Goal: Task Accomplishment & Management: Manage account settings

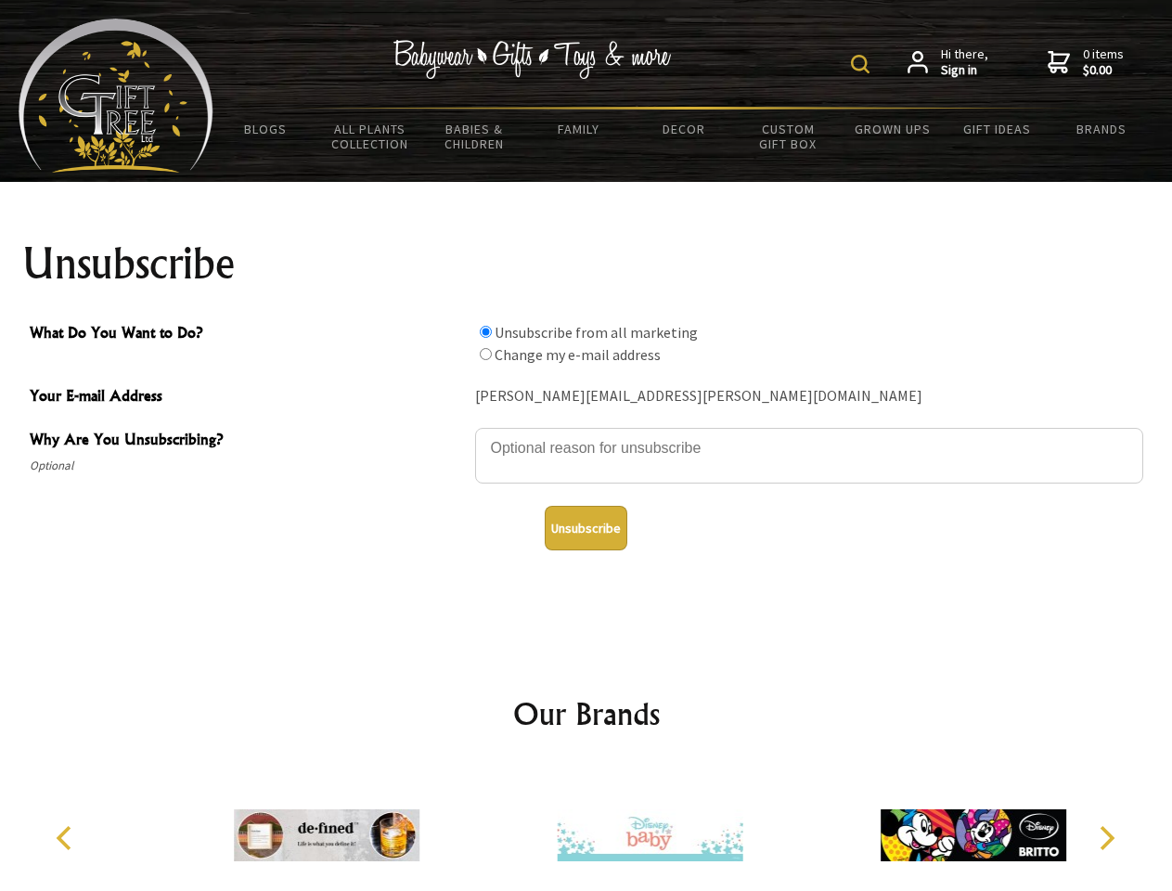
click at [863, 64] on img at bounding box center [860, 64] width 19 height 19
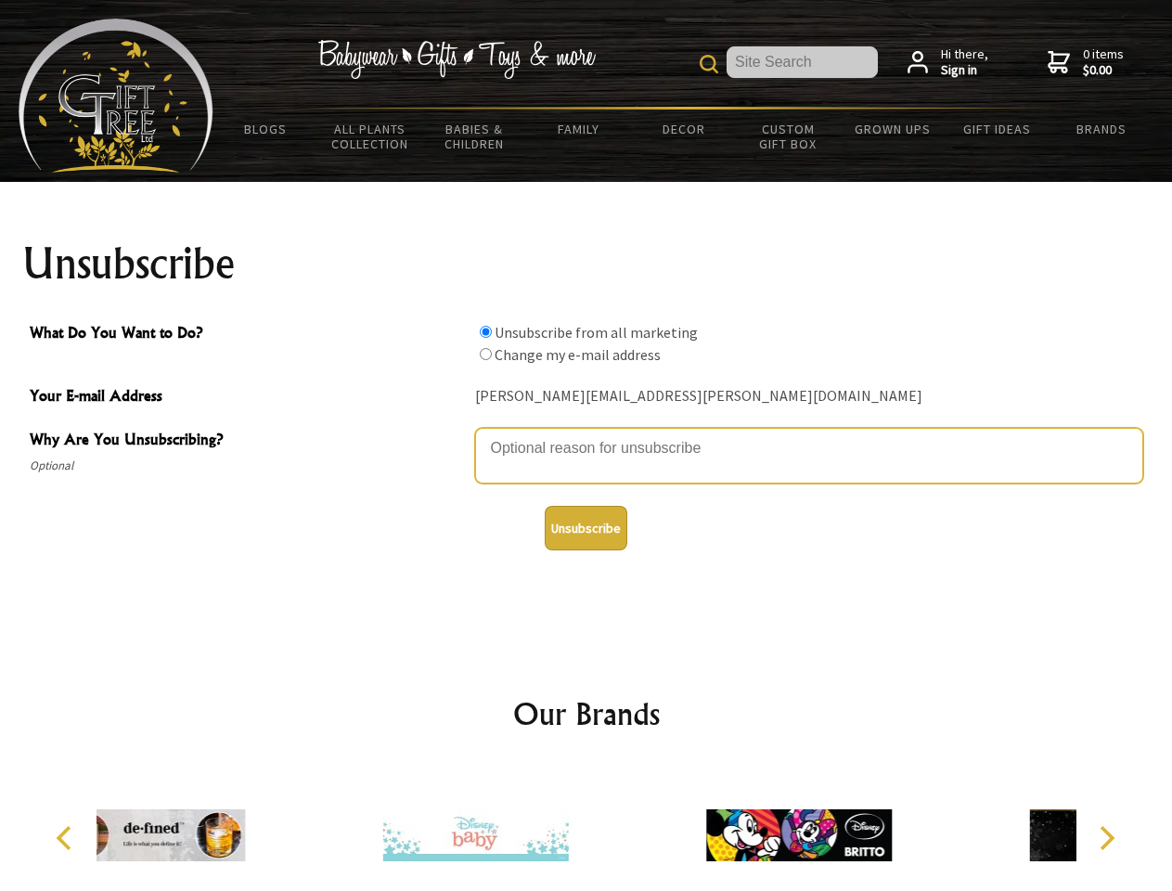
click at [587, 434] on textarea "Why Are You Unsubscribing?" at bounding box center [809, 456] width 668 height 56
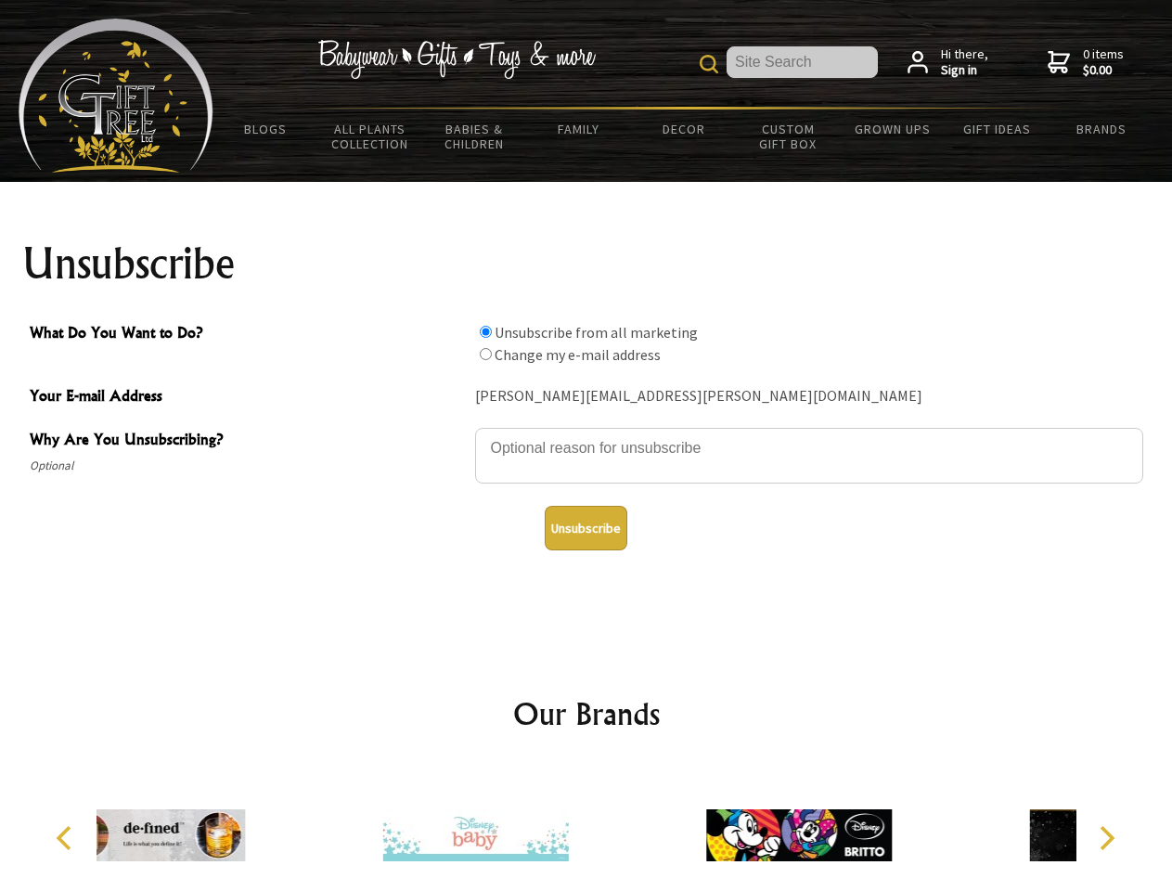
click at [485, 331] on input "What Do You Want to Do?" at bounding box center [486, 332] width 12 height 12
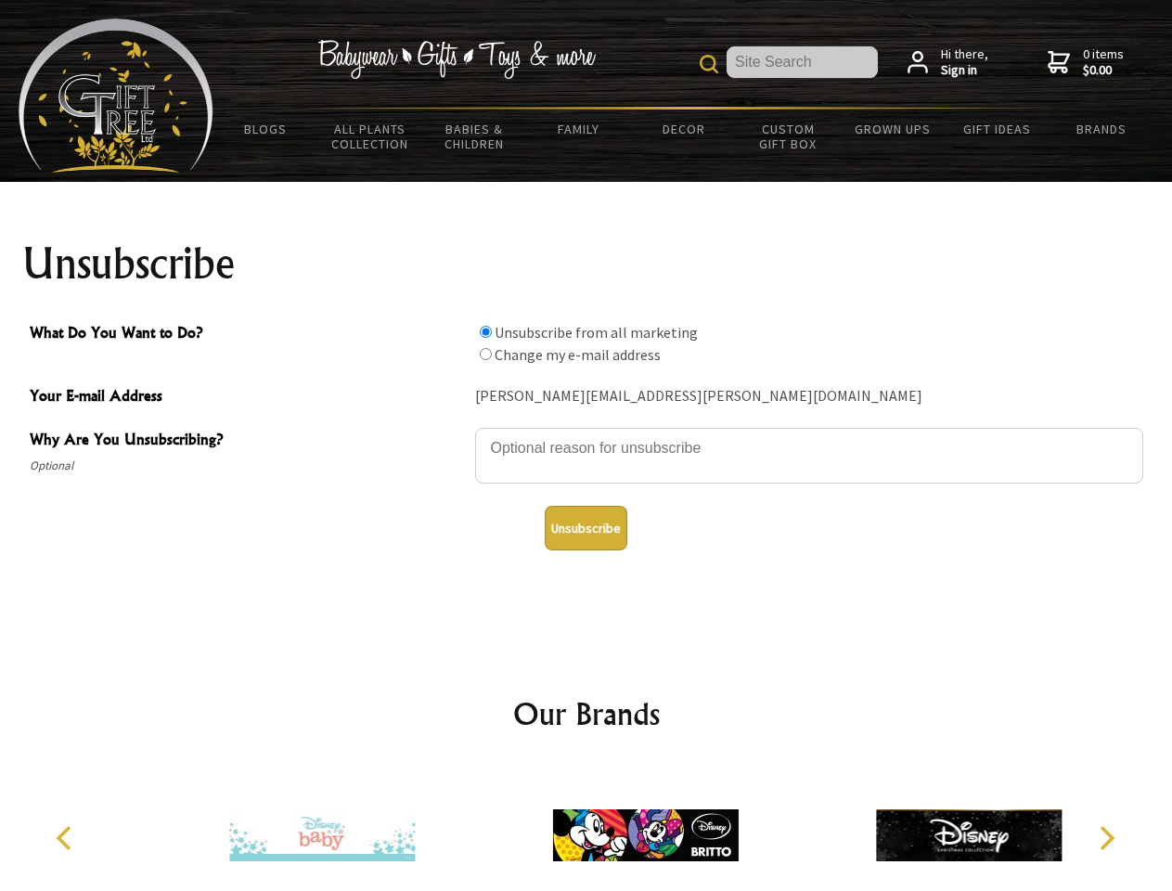
click at [485, 354] on input "What Do You Want to Do?" at bounding box center [486, 354] width 12 height 12
radio input "true"
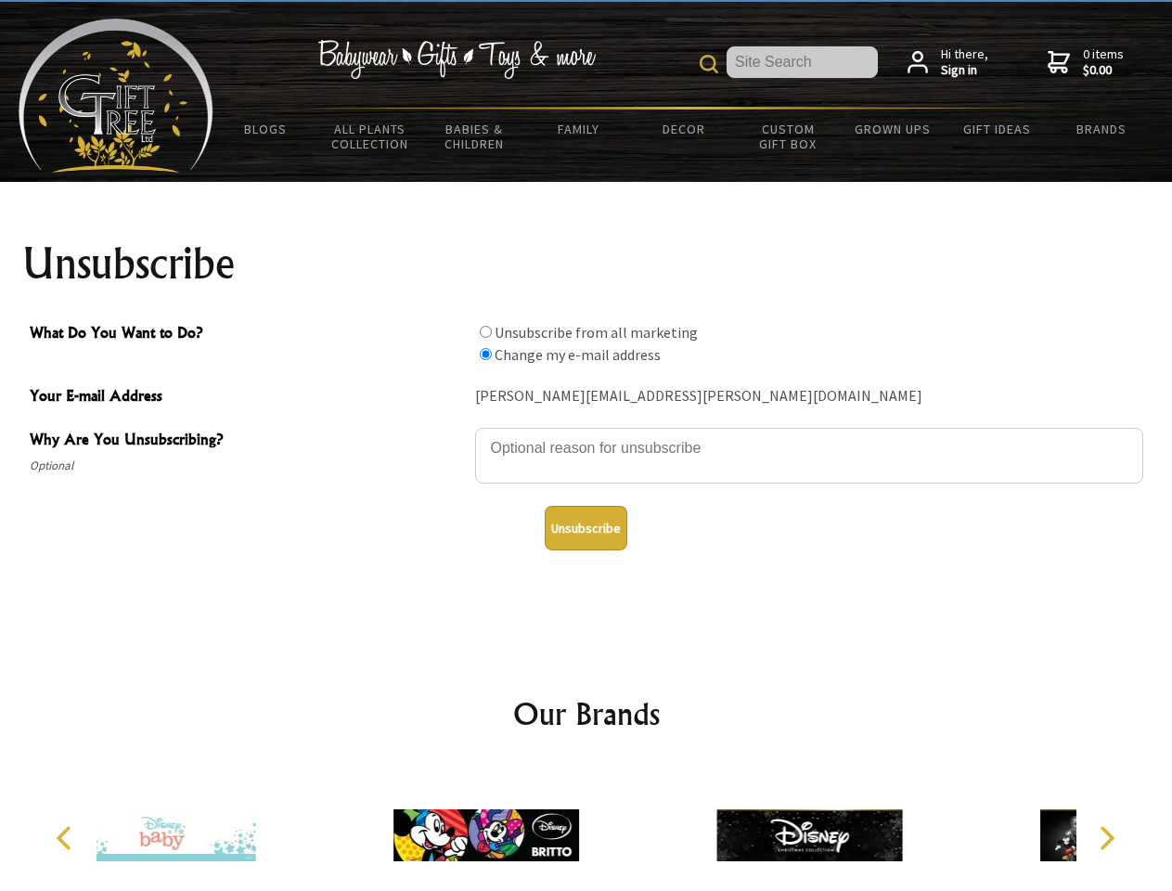
click at [586, 528] on button "Unsubscribe" at bounding box center [586, 528] width 83 height 45
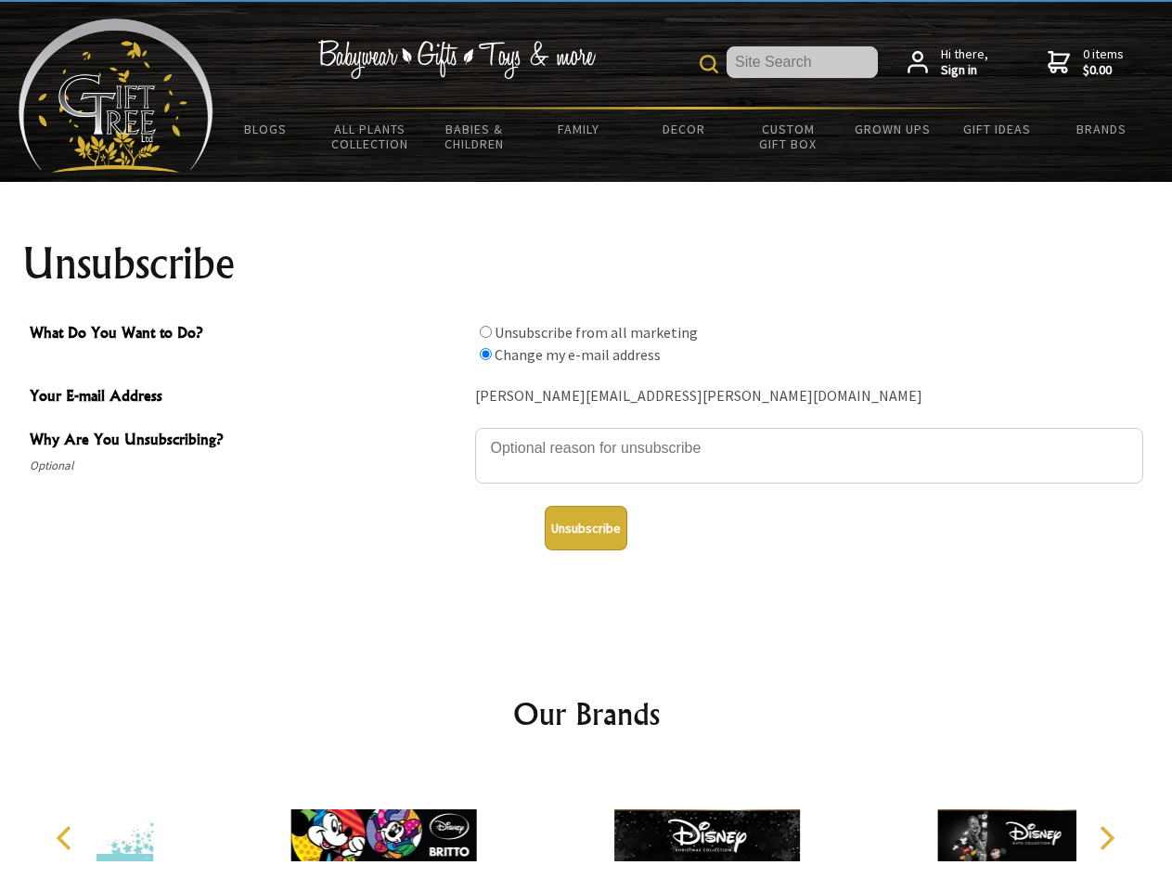
click at [587, 828] on div at bounding box center [707, 838] width 323 height 145
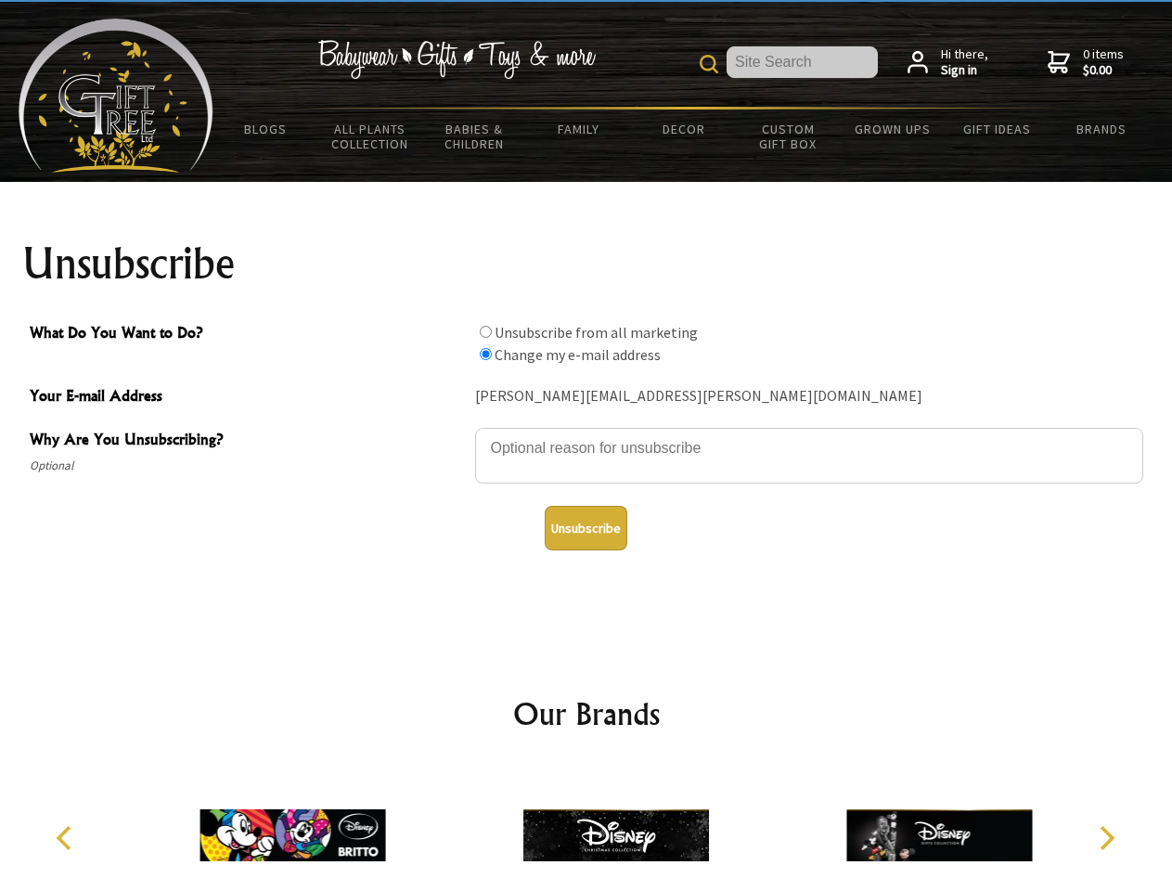
click at [67, 838] on icon "Previous" at bounding box center [66, 838] width 24 height 24
click at [1106, 838] on icon "Next" at bounding box center [1105, 838] width 24 height 24
